Goal: Find specific page/section

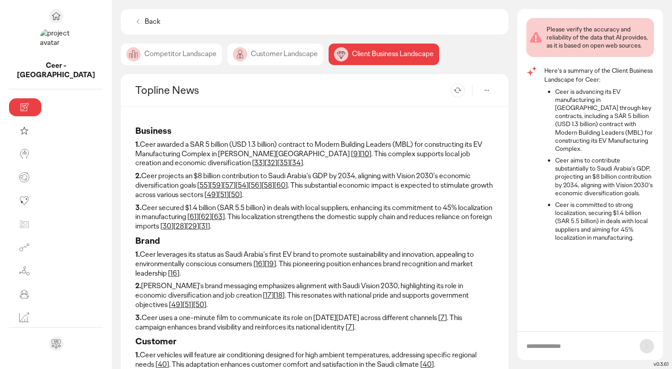
select select "*******"
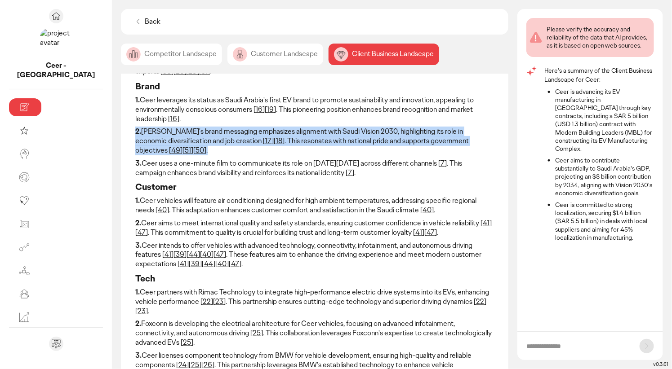
scroll to position [182, 0]
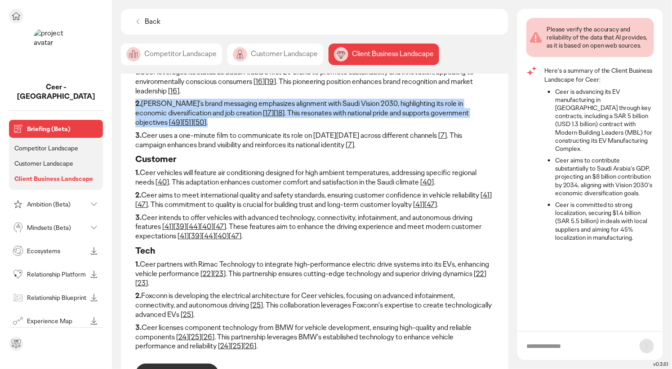
click at [43, 225] on p "Mindsets (Beta)" at bounding box center [57, 228] width 60 height 6
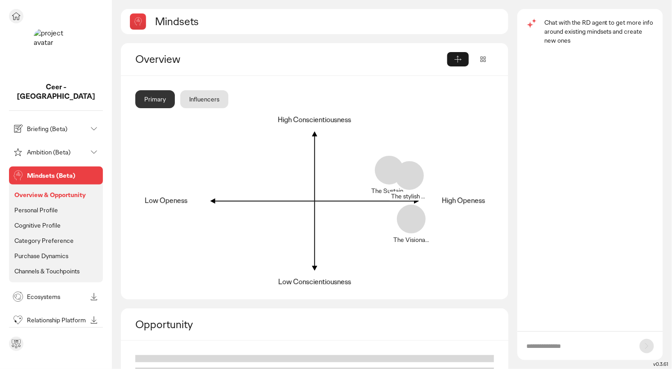
click at [61, 149] on p "Ambition (Beta)" at bounding box center [57, 152] width 60 height 6
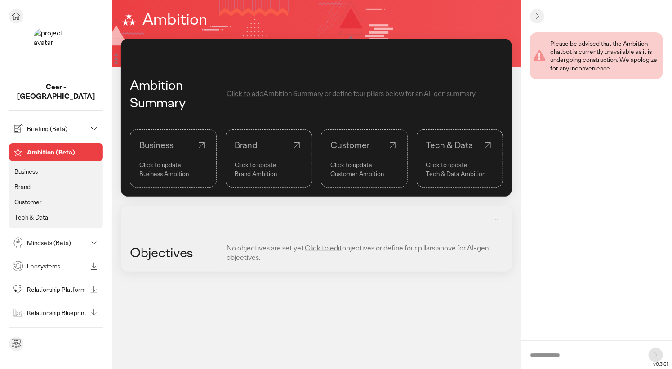
click at [36, 198] on p "Customer" at bounding box center [27, 202] width 27 height 8
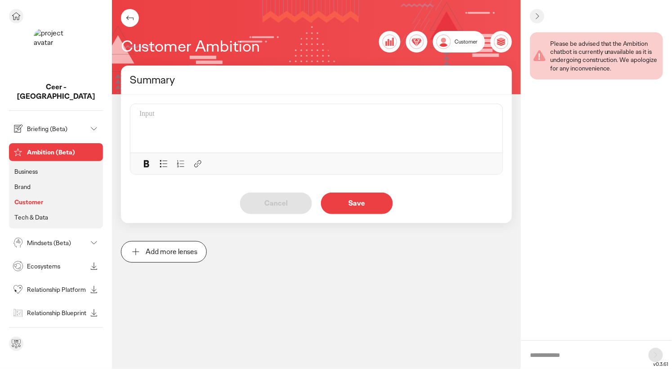
click at [34, 236] on div "Mindsets (Beta)" at bounding box center [49, 243] width 76 height 14
